Goal: Find specific page/section: Find specific page/section

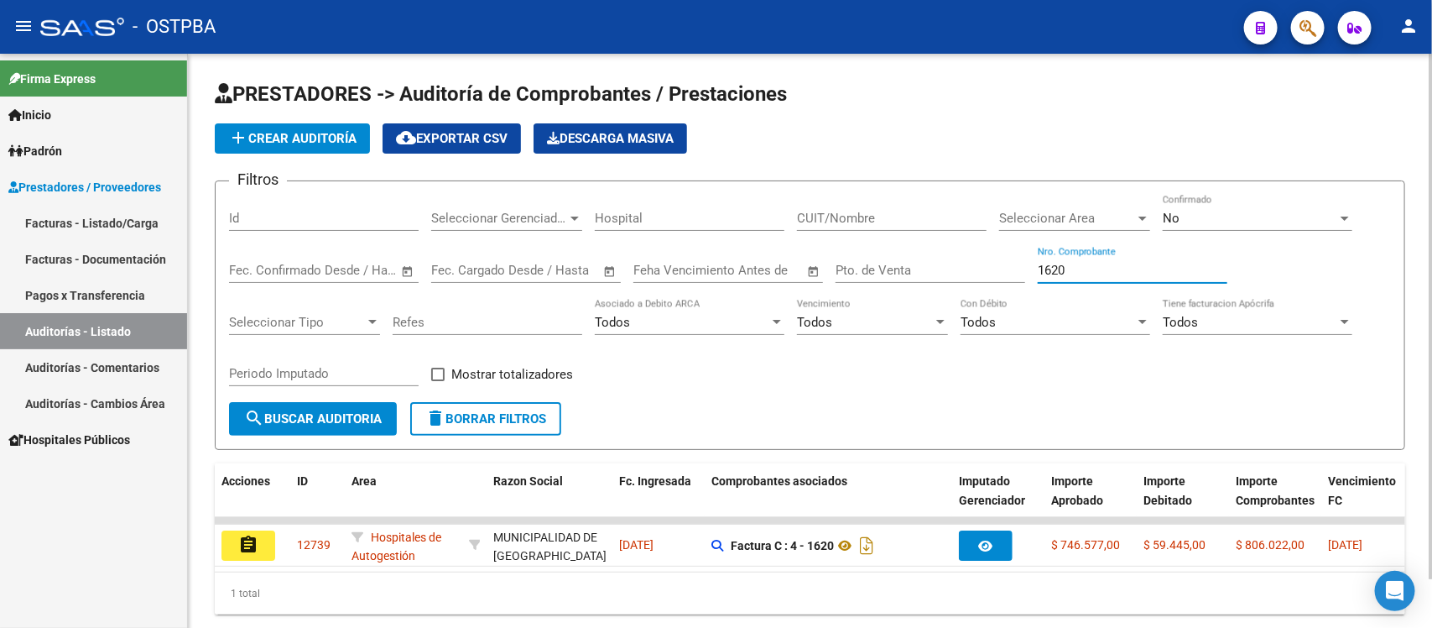
drag, startPoint x: 1091, startPoint y: 269, endPoint x: 886, endPoint y: 270, distance: 204.7
click at [886, 270] on div "Filtros Id Seleccionar Gerenciador Seleccionar Gerenciador Hospital CUIT/Nombre…" at bounding box center [810, 298] width 1162 height 207
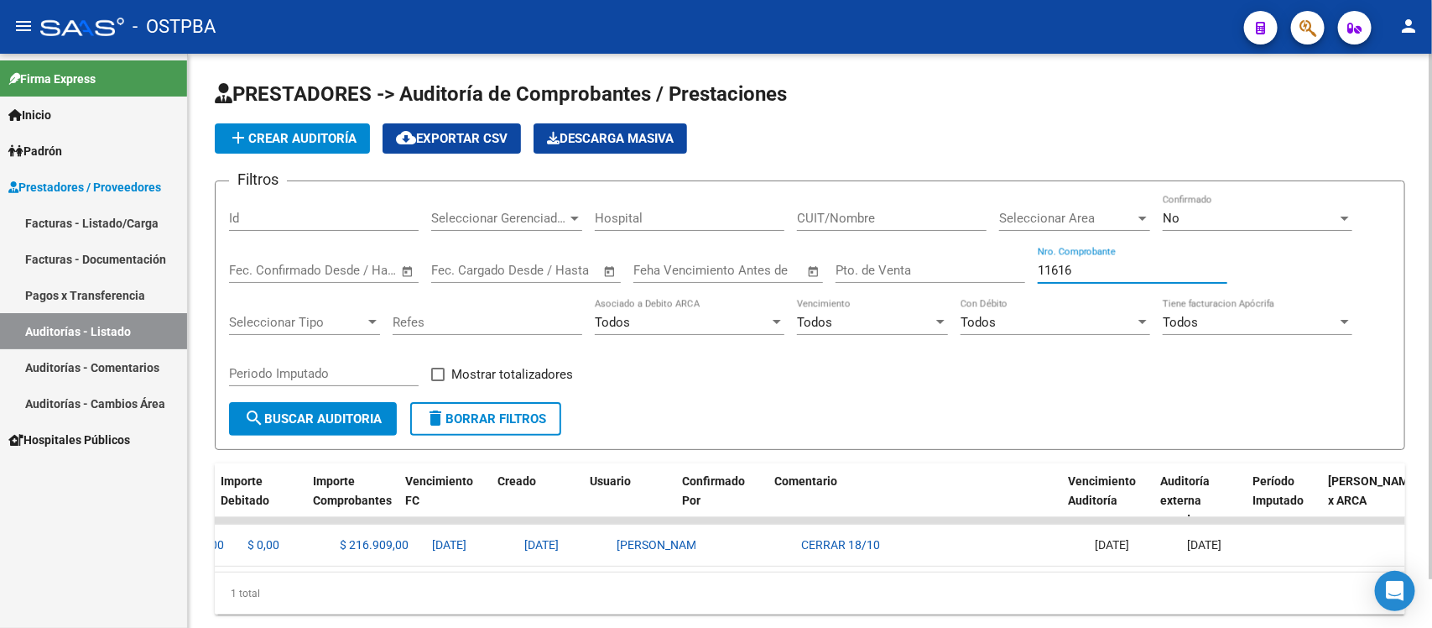
scroll to position [0, 923]
drag, startPoint x: 1110, startPoint y: 273, endPoint x: 866, endPoint y: 274, distance: 244.2
click at [867, 273] on div "Filtros Id Seleccionar Gerenciador Seleccionar Gerenciador Hospital CUIT/Nombre…" at bounding box center [810, 298] width 1162 height 207
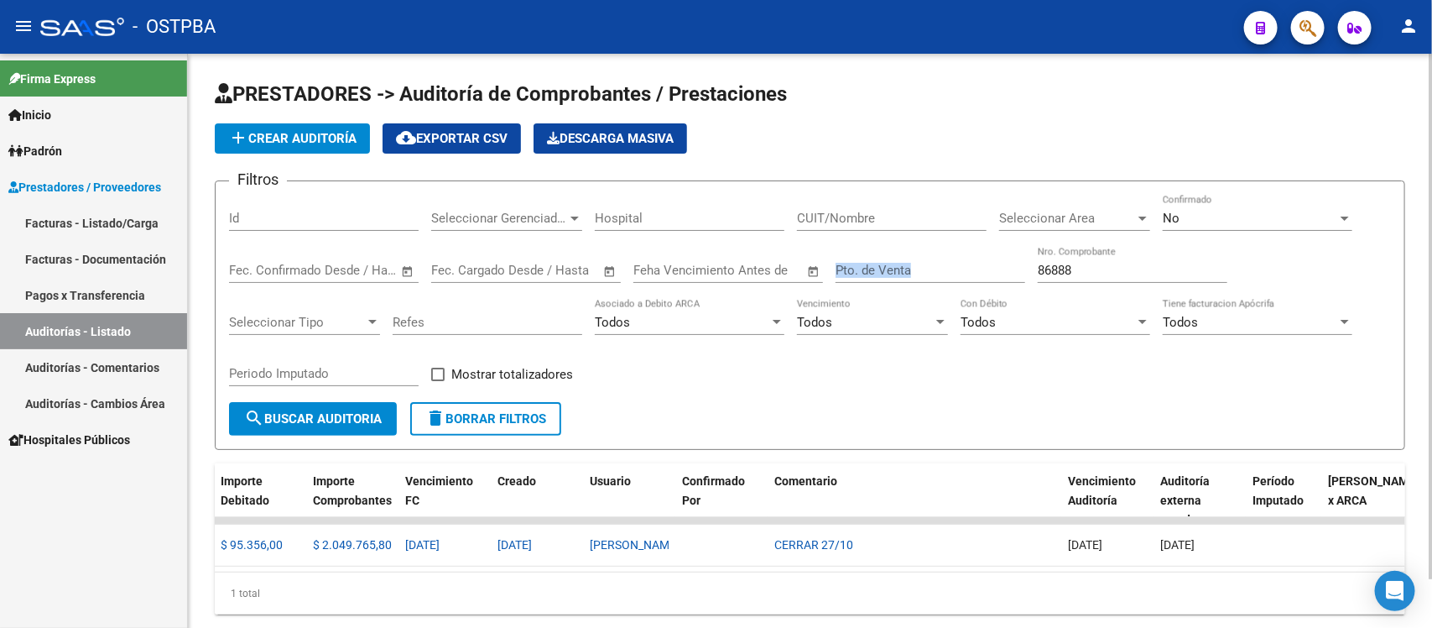
drag, startPoint x: 1095, startPoint y: 253, endPoint x: 1037, endPoint y: 284, distance: 65.3
click at [946, 267] on div "Filtros Id Seleccionar Gerenciador Seleccionar Gerenciador Hospital CUIT/Nombre…" at bounding box center [810, 298] width 1162 height 207
drag, startPoint x: 1076, startPoint y: 267, endPoint x: 908, endPoint y: 267, distance: 168.6
click at [908, 267] on div "Filtros Id Seleccionar Gerenciador Seleccionar Gerenciador Hospital CUIT/Nombre…" at bounding box center [810, 298] width 1162 height 207
paste input "25342"
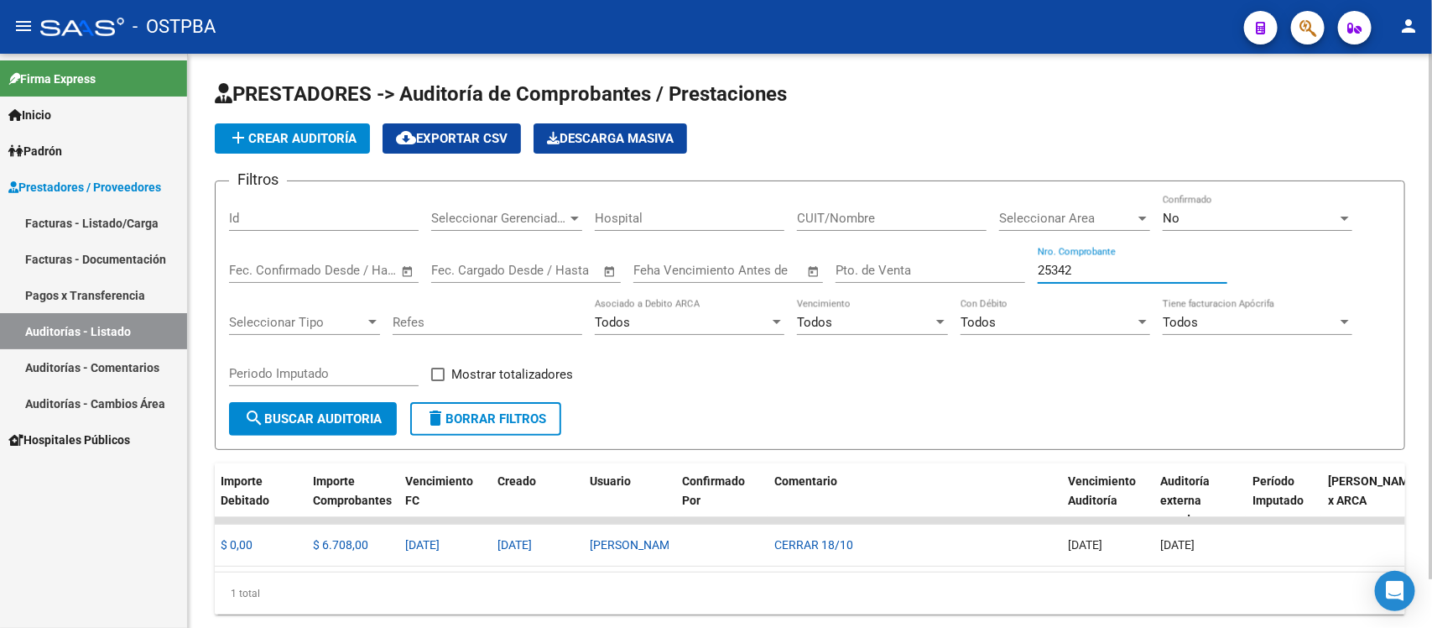
drag, startPoint x: 1107, startPoint y: 262, endPoint x: 902, endPoint y: 270, distance: 205.7
click at [903, 270] on div "Filtros Id Seleccionar Gerenciador Seleccionar Gerenciador Hospital CUIT/Nombre…" at bounding box center [810, 298] width 1162 height 207
type input "2"
drag, startPoint x: 1071, startPoint y: 266, endPoint x: 1001, endPoint y: 260, distance: 69.9
click at [1001, 260] on div "Filtros Id Seleccionar Gerenciador Seleccionar Gerenciador Hospital CUIT/Nombre…" at bounding box center [810, 298] width 1162 height 207
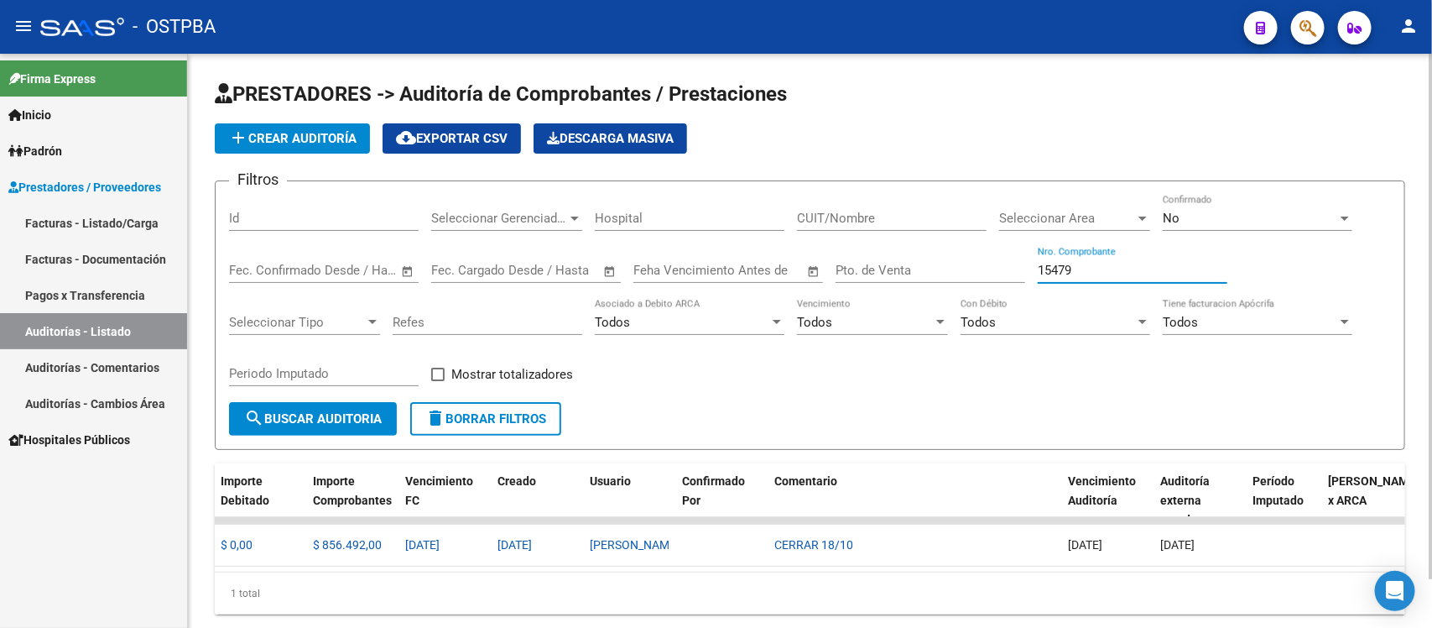
drag, startPoint x: 1066, startPoint y: 261, endPoint x: 979, endPoint y: 262, distance: 86.4
click at [979, 262] on div "Filtros Id Seleccionar Gerenciador Seleccionar Gerenciador Hospital CUIT/Nombre…" at bounding box center [810, 298] width 1162 height 207
type input "6"
type input "2"
type input "6"
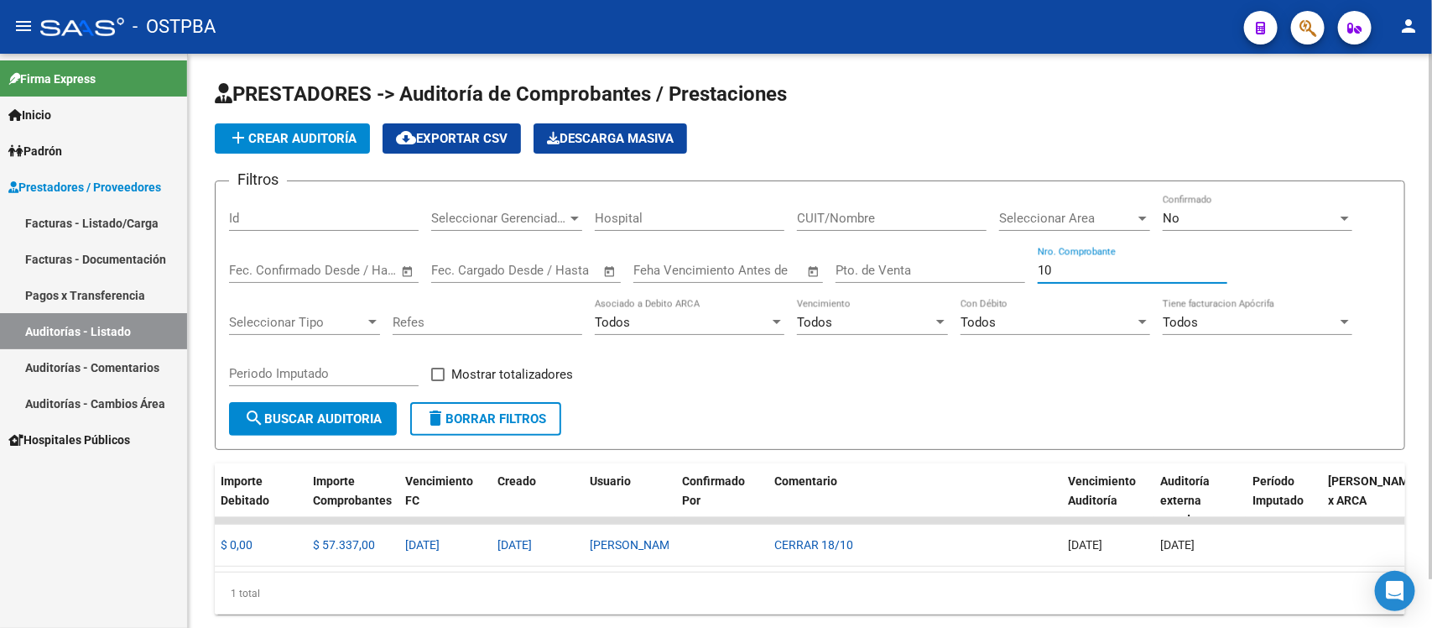
type input "1"
drag, startPoint x: 1076, startPoint y: 271, endPoint x: 944, endPoint y: 278, distance: 131.9
click at [944, 278] on div "Filtros Id Seleccionar Gerenciador Seleccionar Gerenciador Hospital CUIT/Nombre…" at bounding box center [810, 298] width 1162 height 207
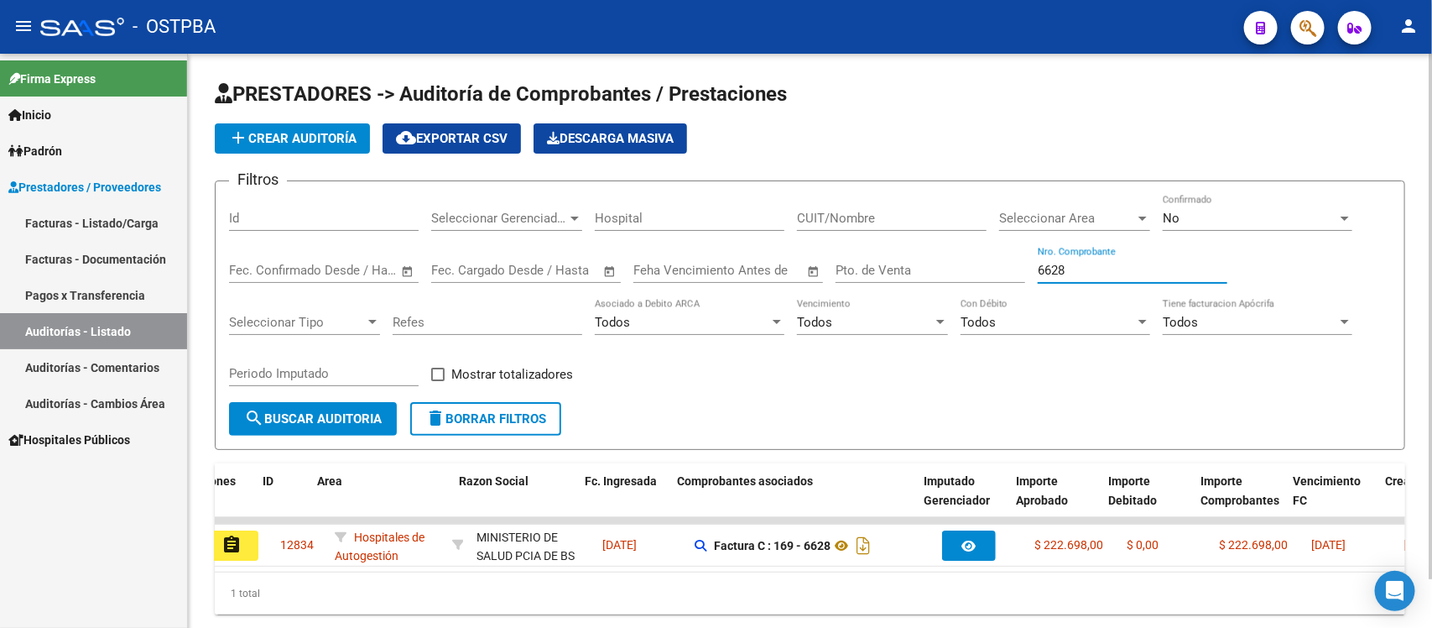
scroll to position [0, 0]
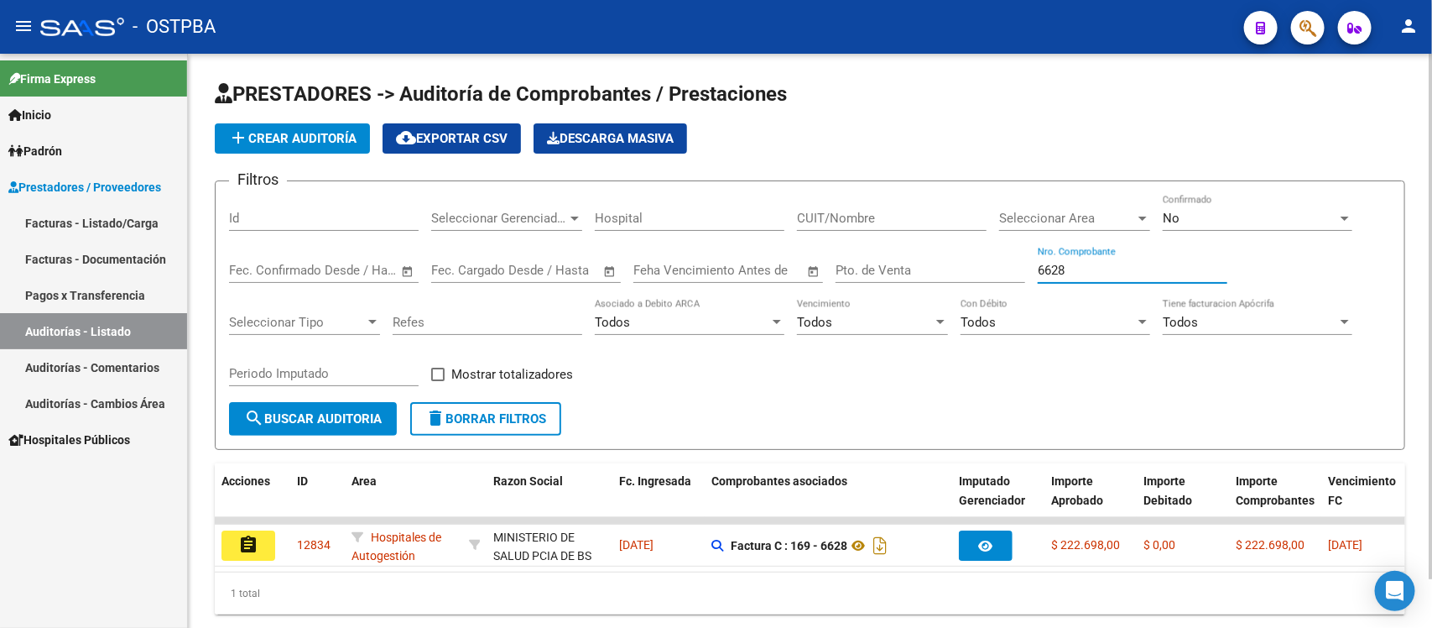
drag, startPoint x: 1078, startPoint y: 267, endPoint x: 959, endPoint y: 294, distance: 122.3
click at [962, 294] on div "Filtros Id Seleccionar Gerenciador Seleccionar Gerenciador Hospital CUIT/Nombre…" at bounding box center [810, 298] width 1162 height 207
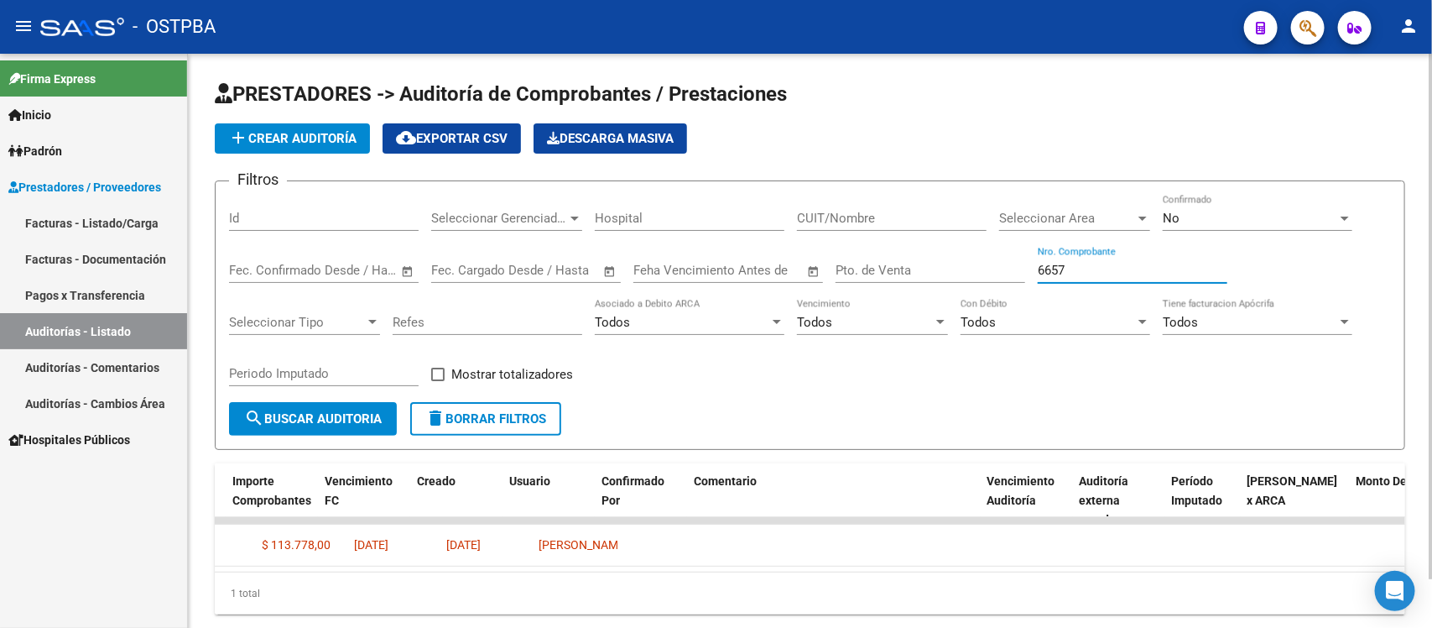
scroll to position [0, 1003]
drag, startPoint x: 1087, startPoint y: 277, endPoint x: 992, endPoint y: 274, distance: 95.7
click at [992, 274] on div "Filtros Id Seleccionar Gerenciador Seleccionar Gerenciador Hospital CUIT/Nombre…" at bounding box center [810, 298] width 1162 height 207
click at [1102, 274] on input "6604" at bounding box center [1133, 270] width 190 height 15
drag, startPoint x: 1102, startPoint y: 274, endPoint x: 935, endPoint y: 253, distance: 167.3
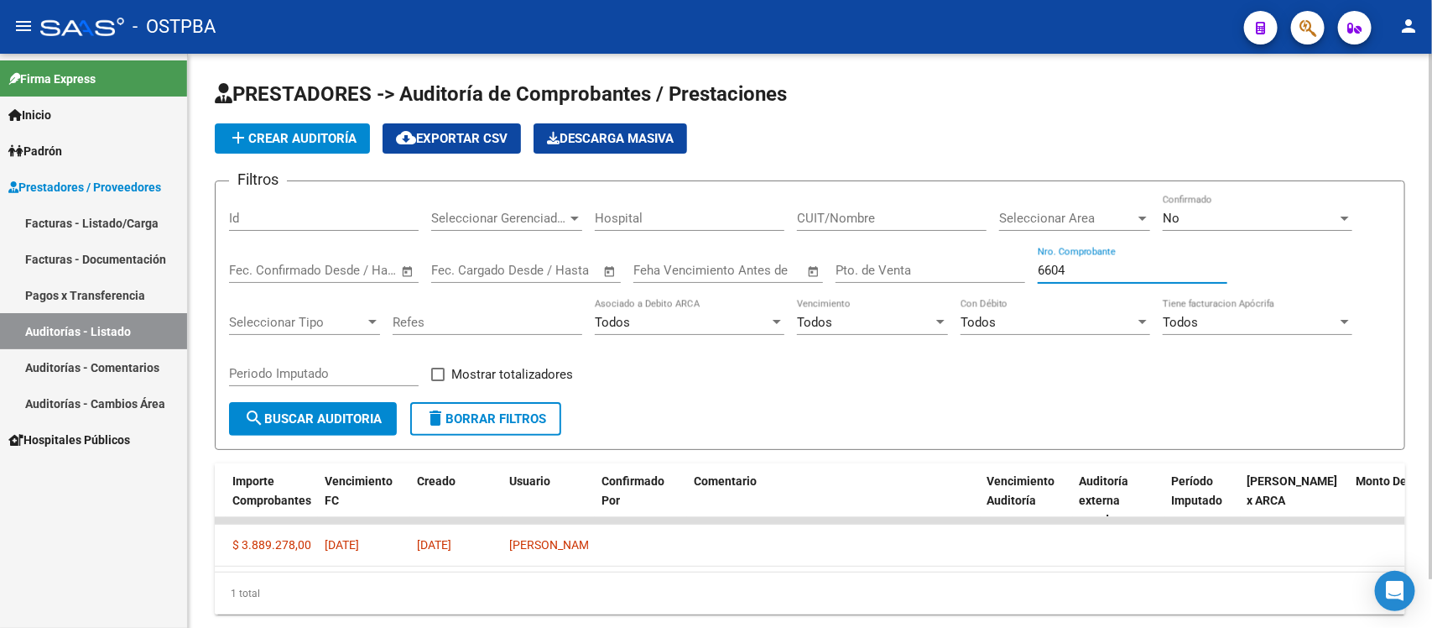
click at [935, 253] on div "Filtros Id Seleccionar Gerenciador Seleccionar Gerenciador Hospital CUIT/Nombre…" at bounding box center [810, 298] width 1162 height 207
type input "2"
drag, startPoint x: 1076, startPoint y: 266, endPoint x: 909, endPoint y: 262, distance: 167.9
click at [909, 262] on div "Filtros Id Seleccionar Gerenciador Seleccionar Gerenciador Hospital CUIT/Nombre…" at bounding box center [810, 298] width 1162 height 207
type input "2"
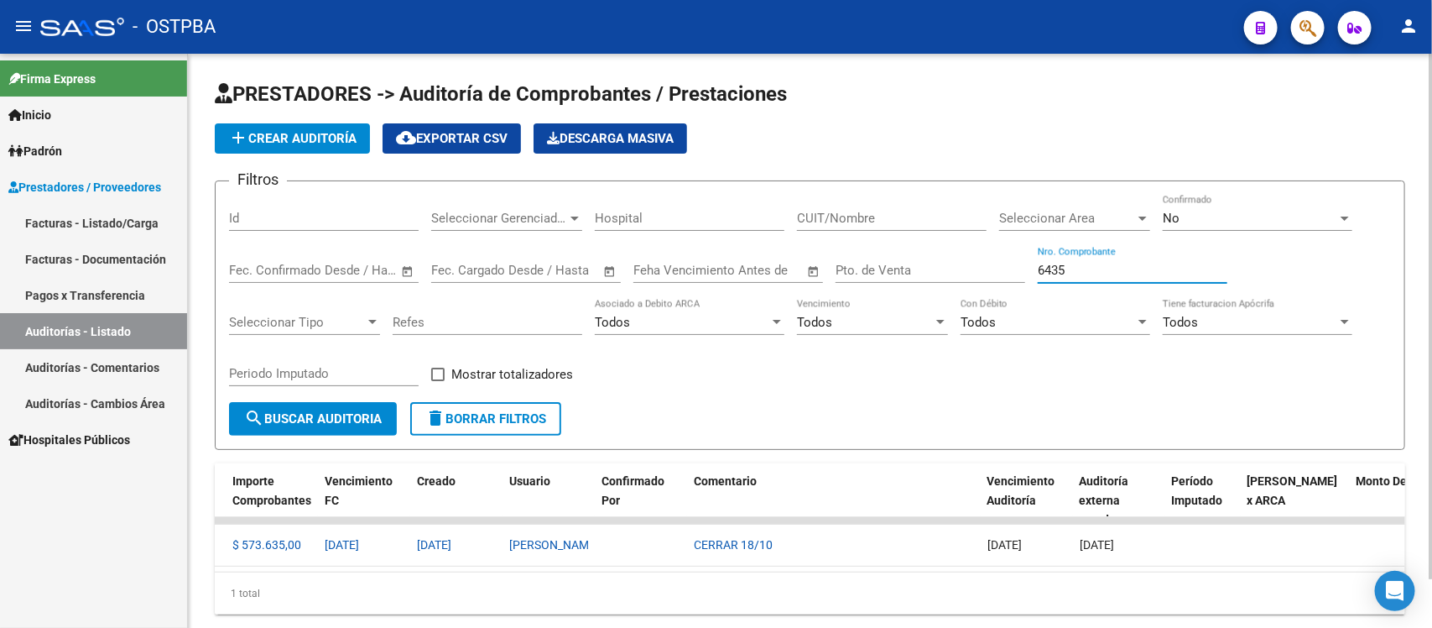
drag, startPoint x: 1076, startPoint y: 271, endPoint x: 895, endPoint y: 257, distance: 181.8
click at [896, 257] on div "Filtros Id Seleccionar Gerenciador Seleccionar Gerenciador Hospital CUIT/Nombre…" at bounding box center [810, 298] width 1162 height 207
type input "8911"
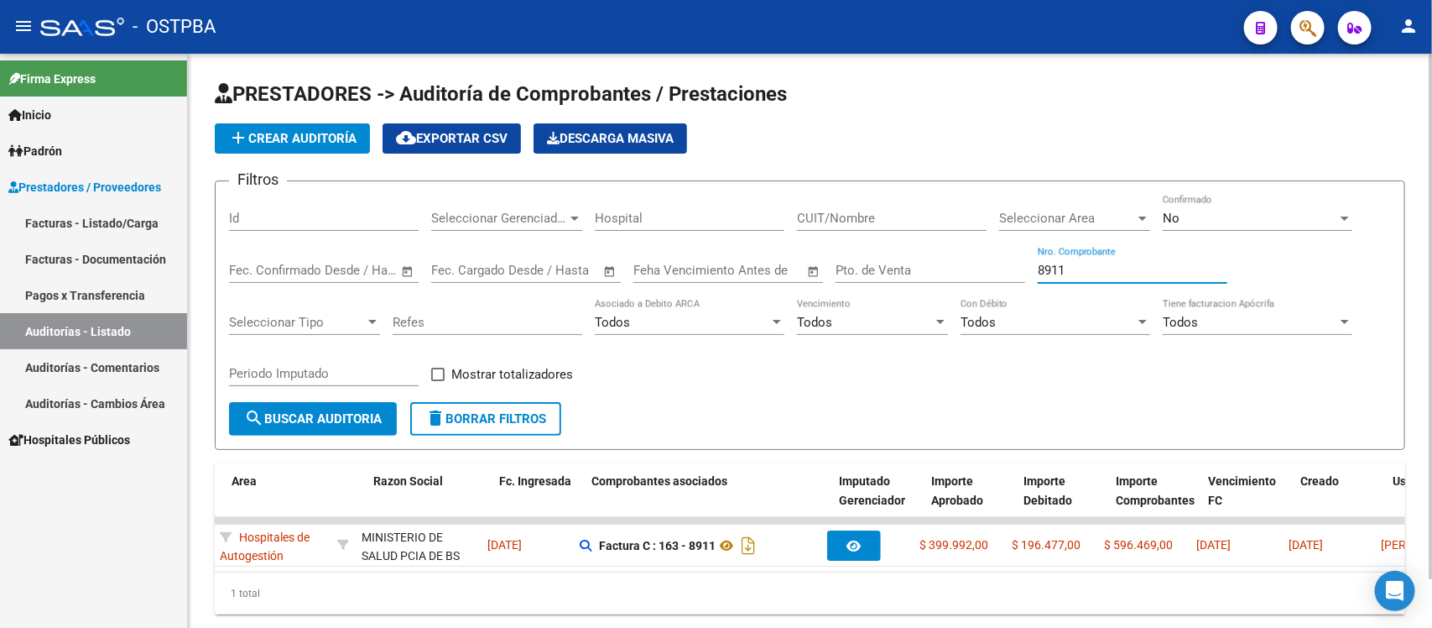
scroll to position [0, 47]
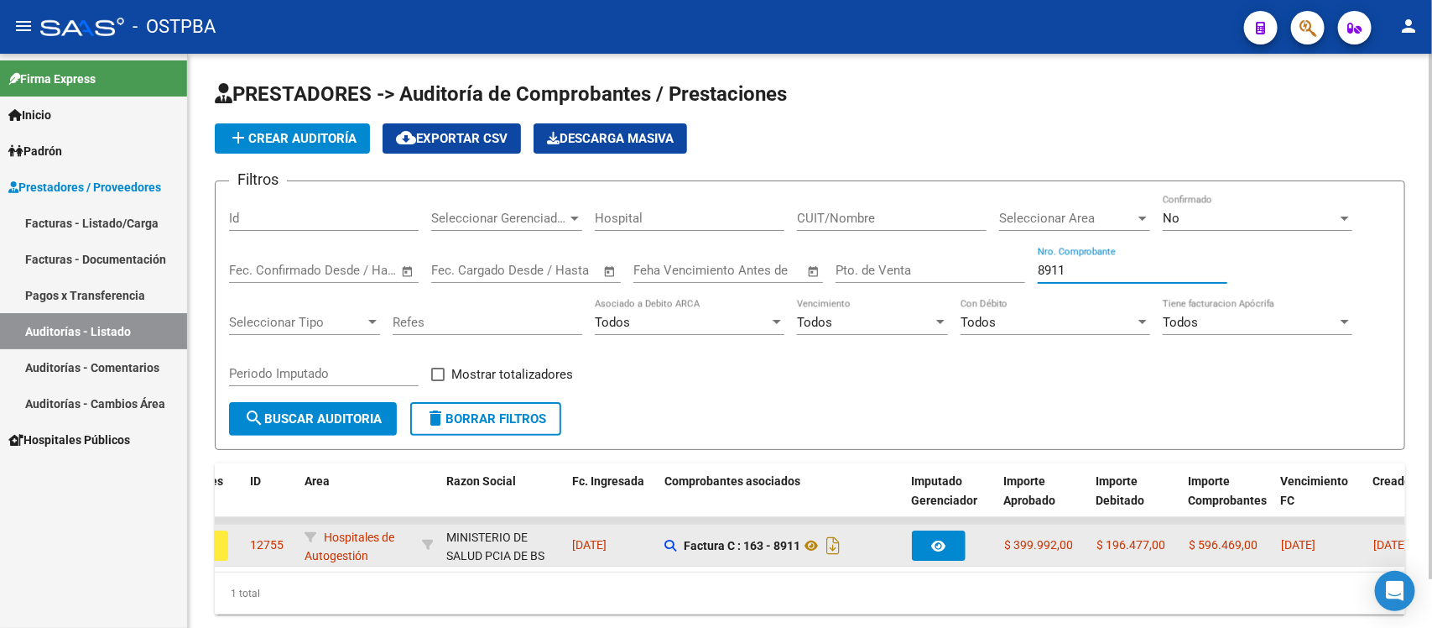
click at [222, 541] on button "assignment" at bounding box center [202, 545] width 54 height 30
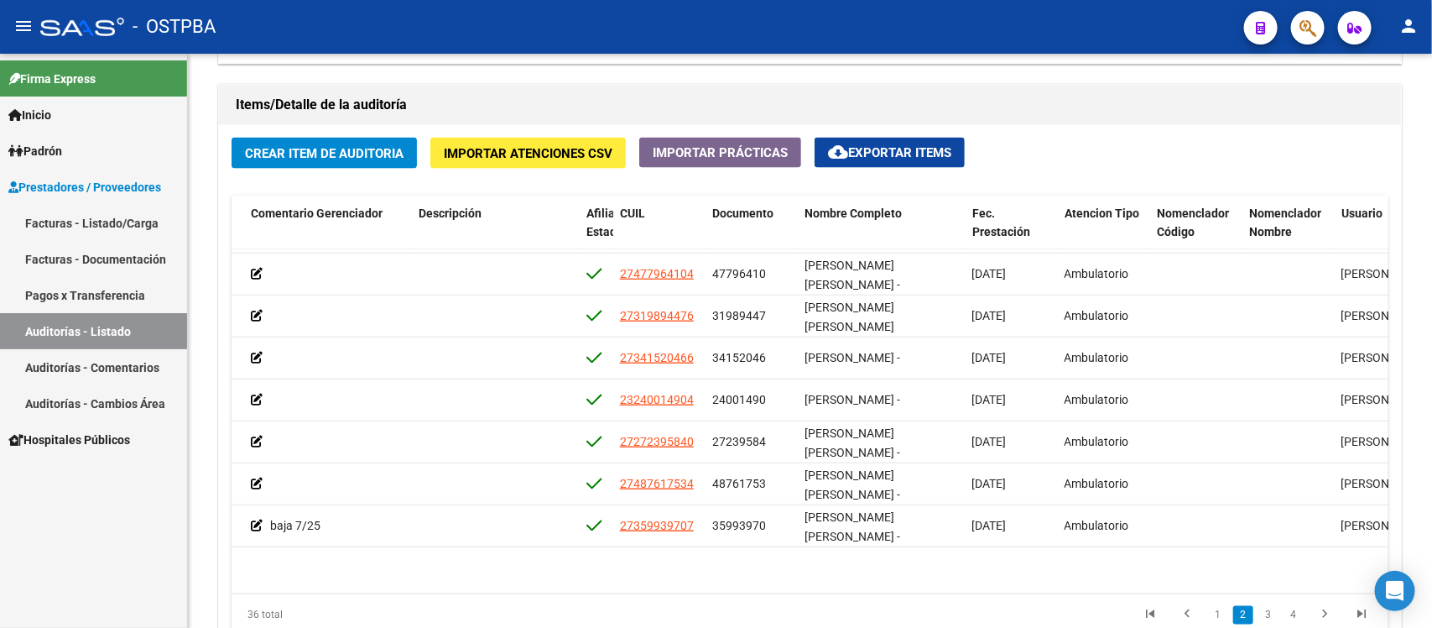
scroll to position [558, 747]
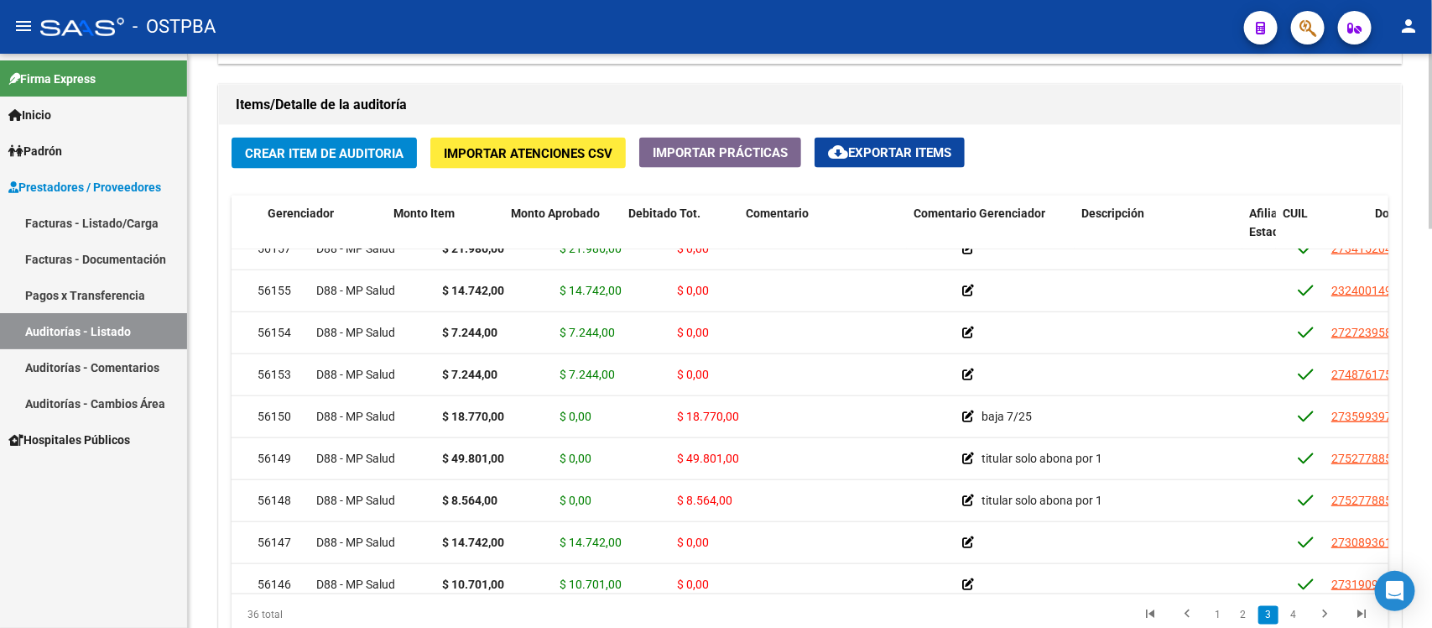
scroll to position [734, 0]
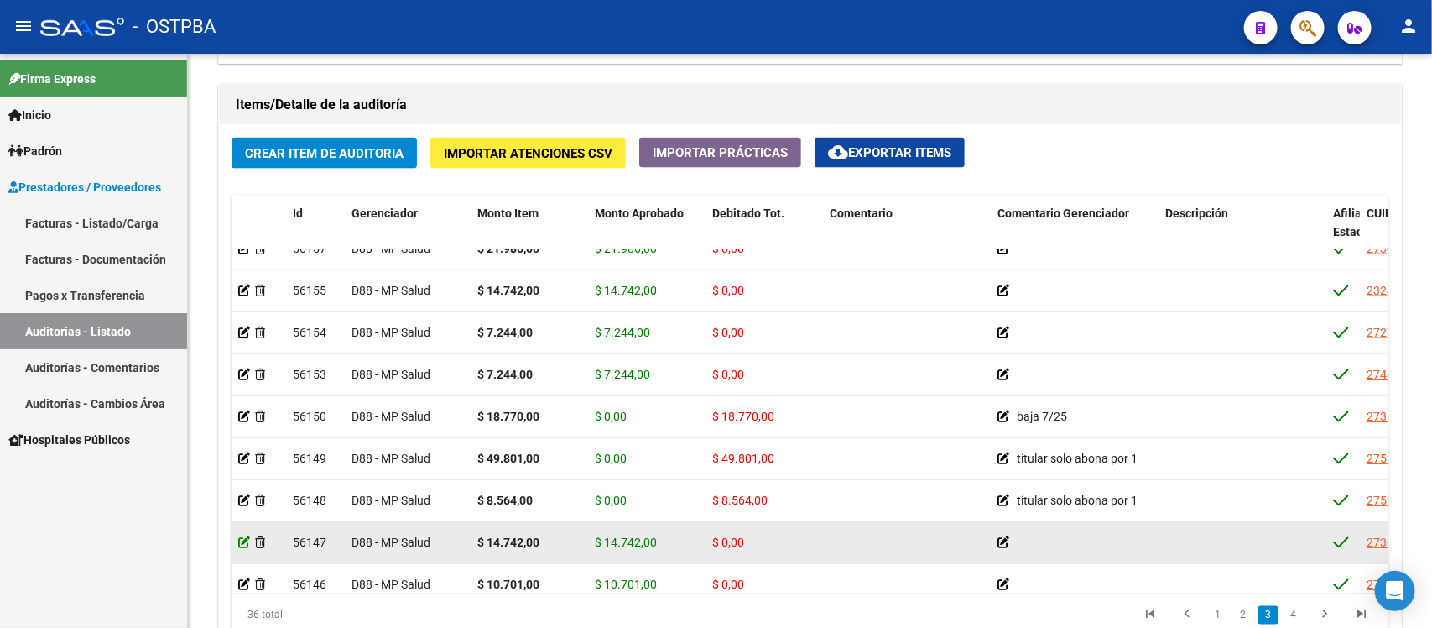
click at [240, 541] on icon at bounding box center [244, 542] width 12 height 12
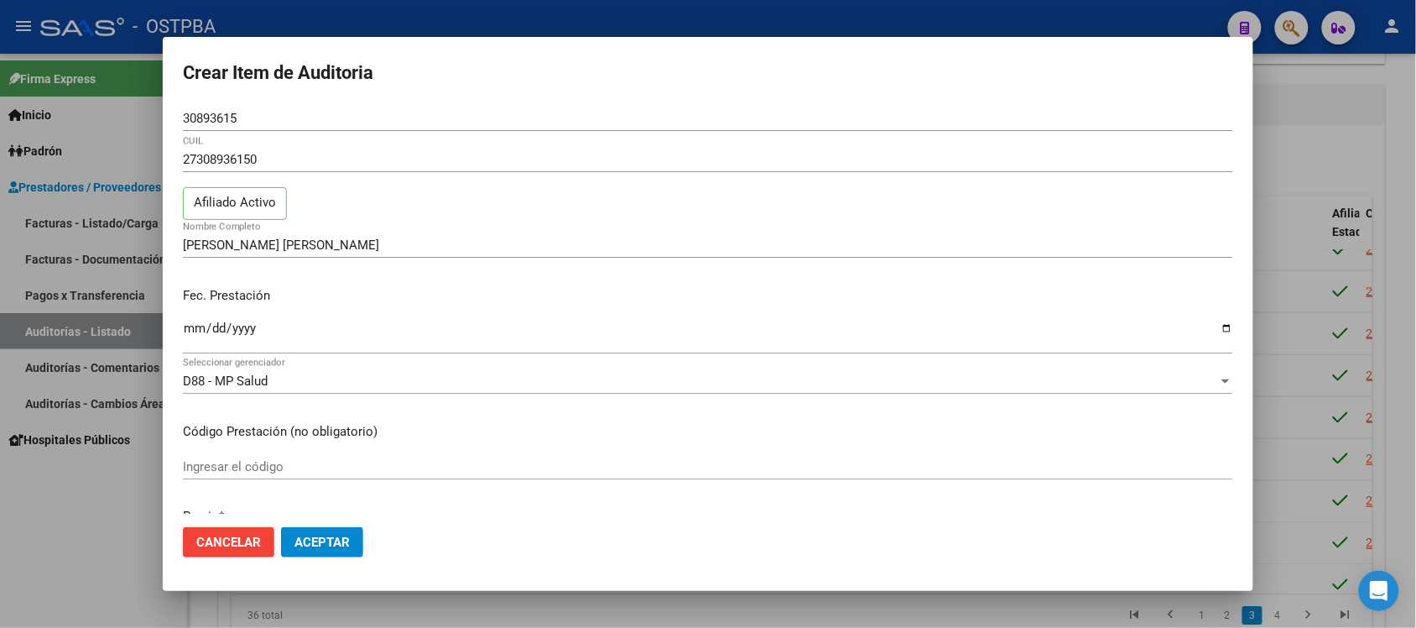
click at [1299, 97] on div at bounding box center [708, 314] width 1416 height 628
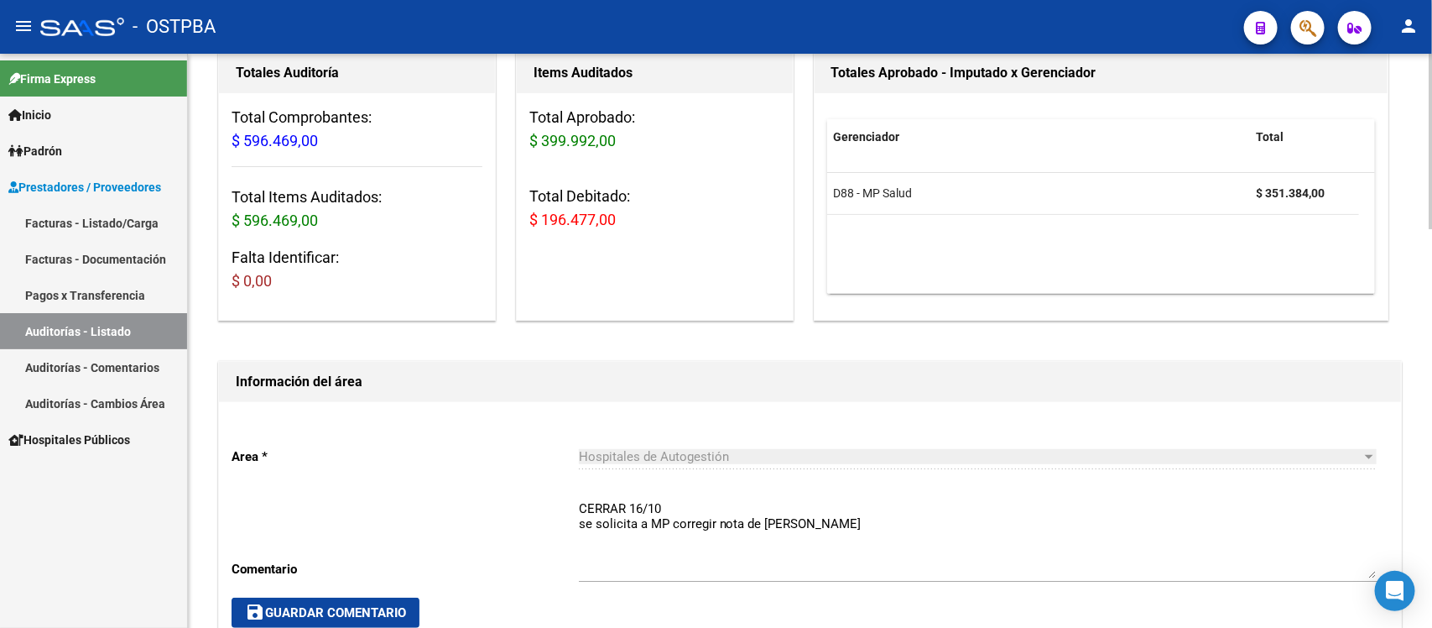
scroll to position [152, 0]
